Goal: Task Accomplishment & Management: Use online tool/utility

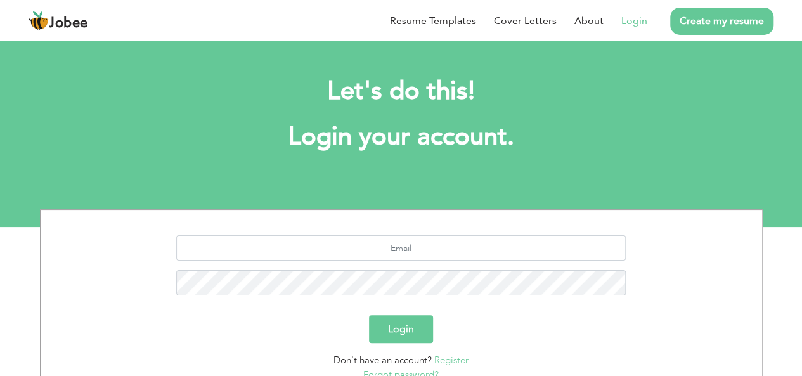
click at [634, 34] on li "Login" at bounding box center [625, 20] width 44 height 33
click at [637, 29] on li "Login" at bounding box center [625, 20] width 44 height 33
click at [639, 22] on link "Login" at bounding box center [634, 20] width 26 height 15
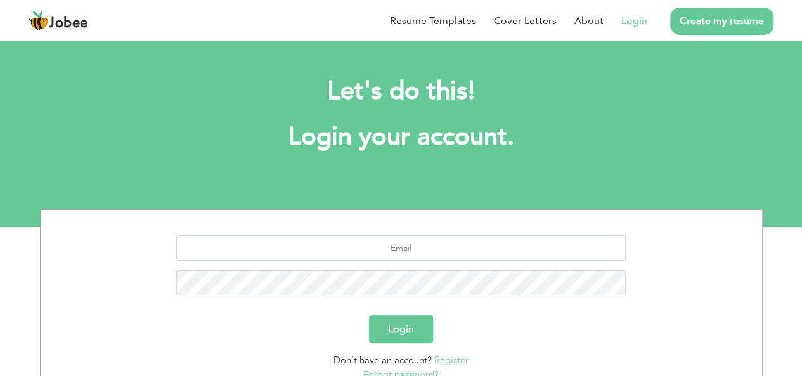
click at [639, 22] on link "Login" at bounding box center [634, 20] width 26 height 15
click at [379, 247] on input "text" at bounding box center [400, 247] width 449 height 25
type input "muhammadasad16062004@gmail.com"
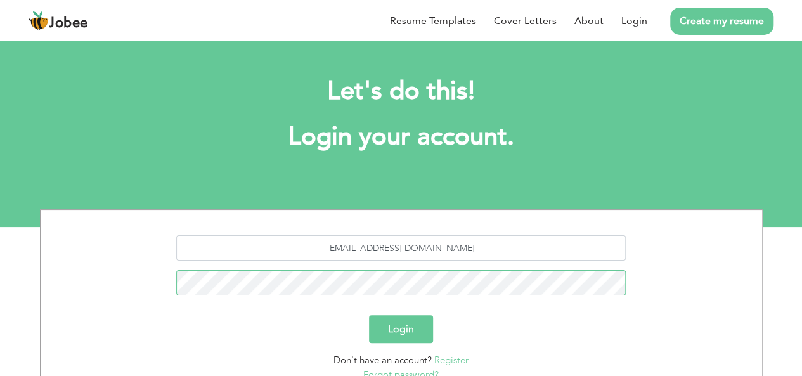
click at [369, 315] on button "Login" at bounding box center [401, 329] width 64 height 28
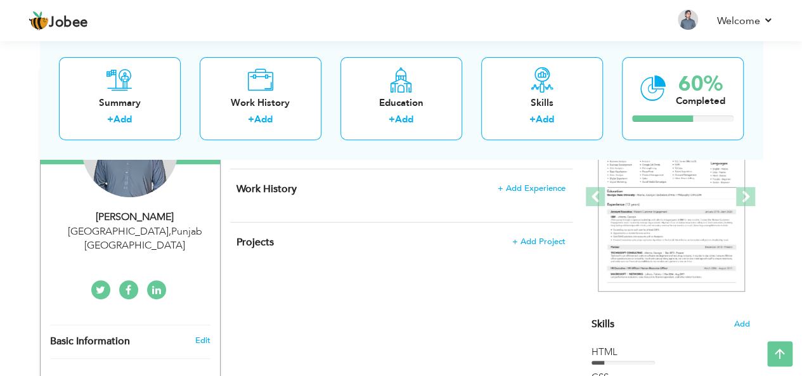
scroll to position [158, 0]
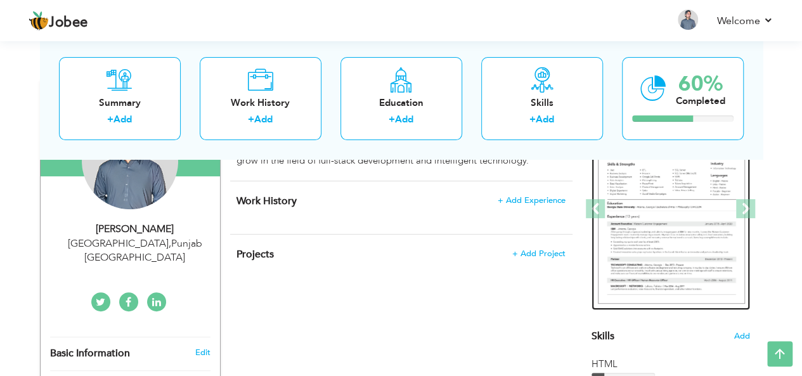
click at [646, 212] on img at bounding box center [671, 209] width 147 height 190
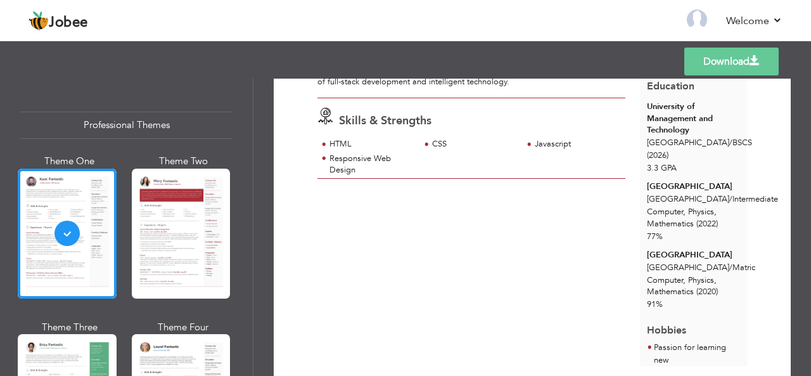
scroll to position [195, 0]
